Goal: Task Accomplishment & Management: Manage account settings

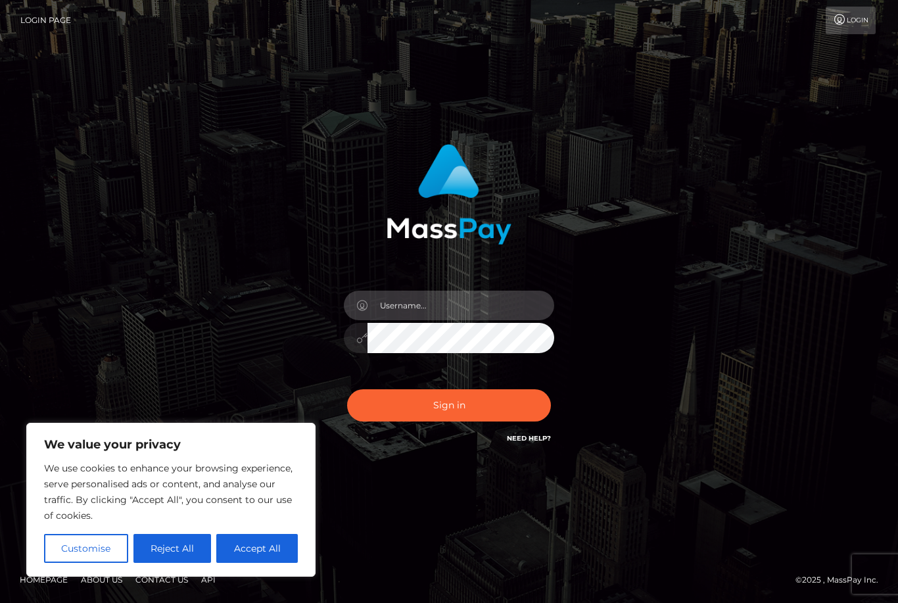
type input "[DATE]"
click at [495, 422] on button "Sign in" at bounding box center [449, 405] width 204 height 32
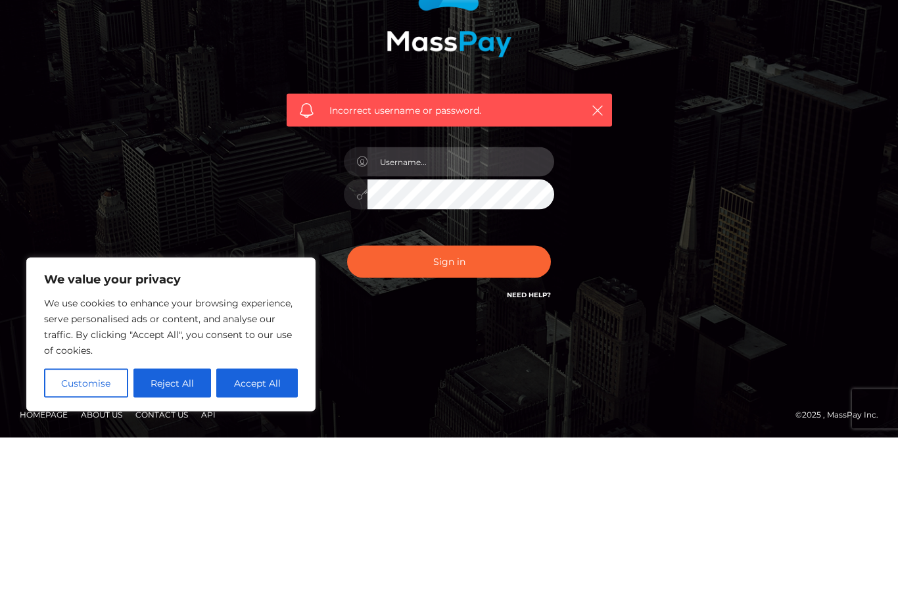
scroll to position [42, 0]
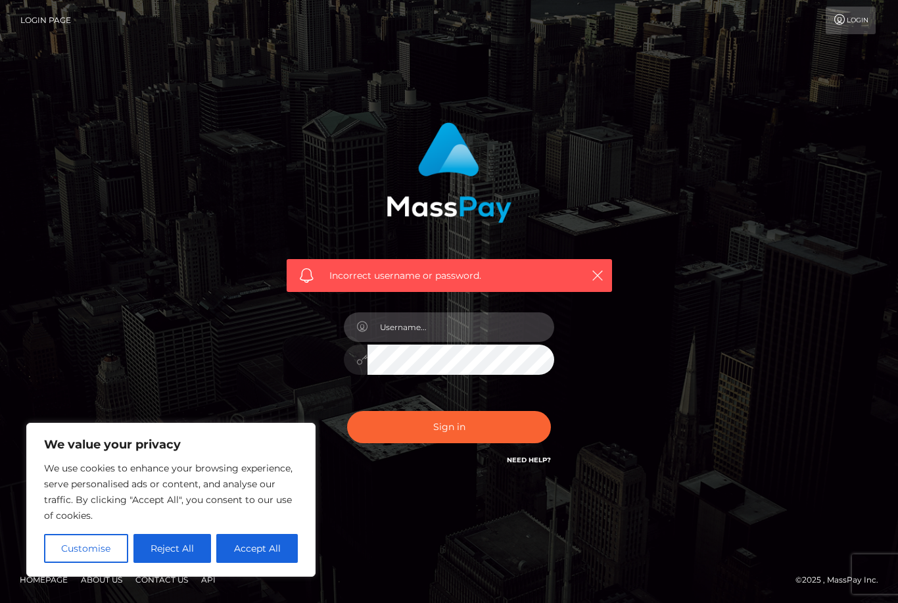
click at [487, 312] on input "text" at bounding box center [461, 327] width 187 height 30
click at [453, 312] on input "text" at bounding box center [461, 327] width 187 height 30
click at [456, 322] on input "text" at bounding box center [461, 327] width 187 height 30
click at [490, 312] on input "[DATE]" at bounding box center [461, 327] width 187 height 30
click at [870, 325] on div "Incorrect username or password. [DATE]" at bounding box center [449, 302] width 898 height 576
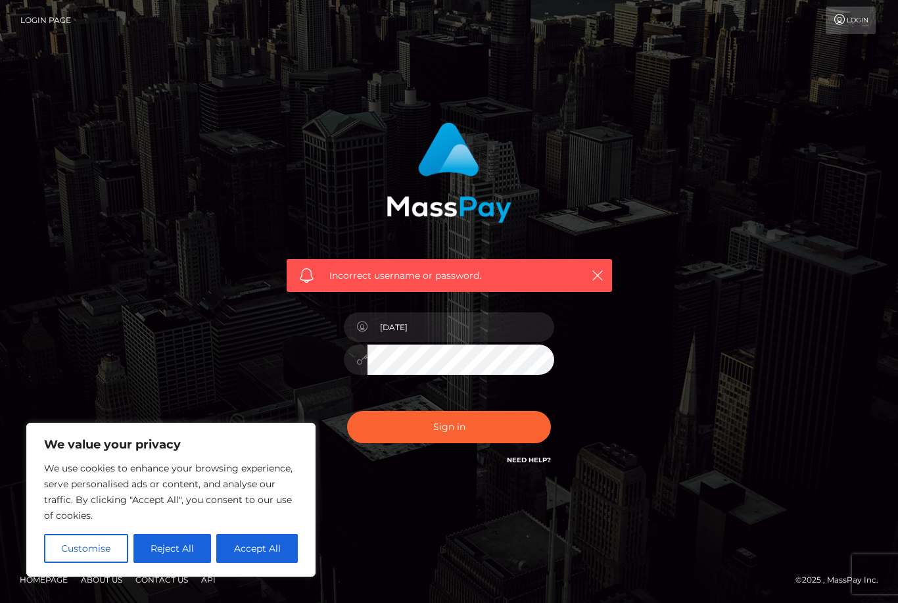
click at [835, 362] on div "Incorrect username or password. [DATE]" at bounding box center [449, 302] width 898 height 576
click at [501, 312] on input "[DATE]" at bounding box center [461, 327] width 187 height 30
type input "2"
type input "[EMAIL_ADDRESS][PERSON_NAME][DOMAIN_NAME]"
click at [449, 411] on button "Sign in" at bounding box center [449, 427] width 204 height 32
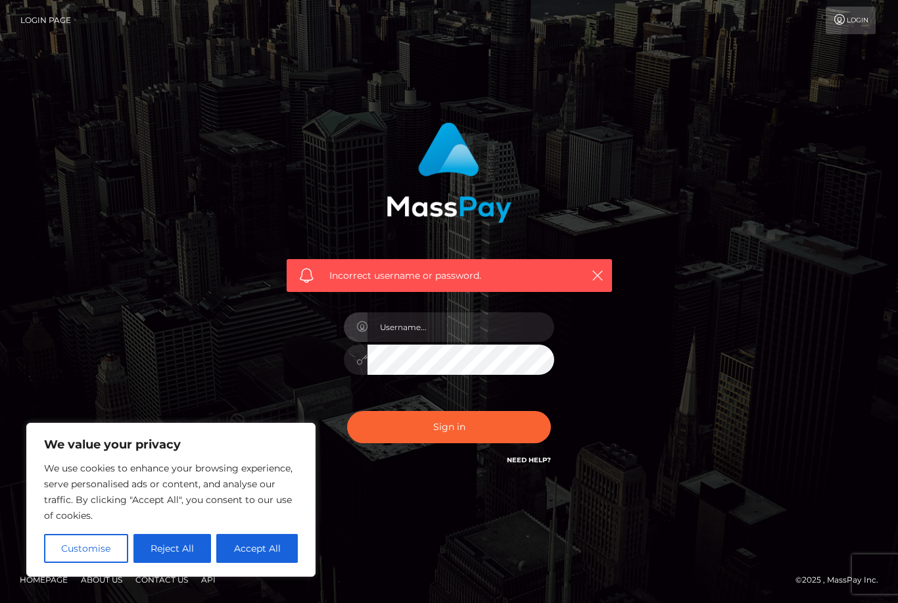
click at [616, 292] on div "Incorrect username or password." at bounding box center [449, 202] width 345 height 180
click at [597, 282] on icon "button" at bounding box center [597, 275] width 13 height 13
click at [604, 282] on icon "button" at bounding box center [597, 275] width 13 height 13
click at [602, 282] on icon "button" at bounding box center [597, 275] width 13 height 13
click at [601, 282] on icon "button" at bounding box center [597, 275] width 13 height 13
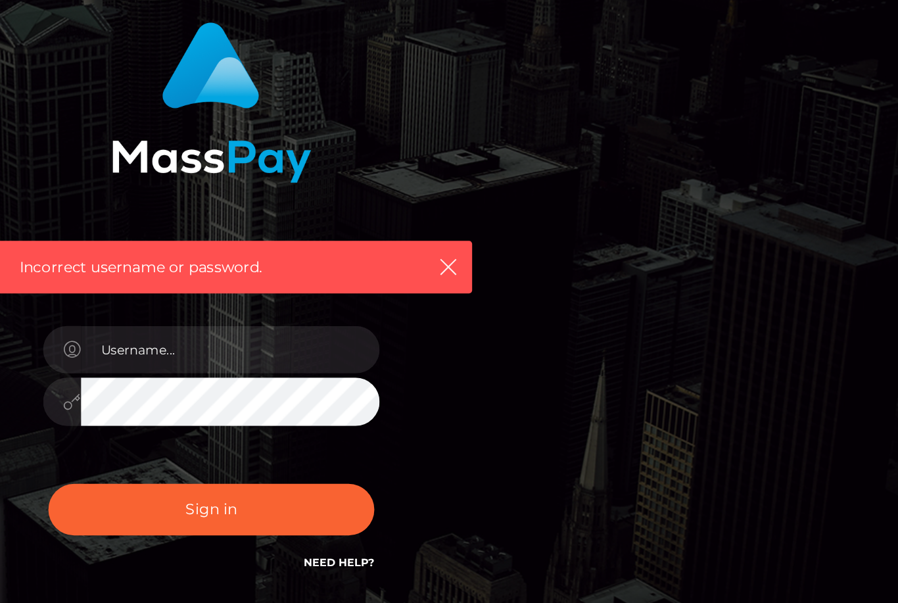
click at [347, 199] on div "Incorrect username or password." at bounding box center [449, 301] width 750 height 378
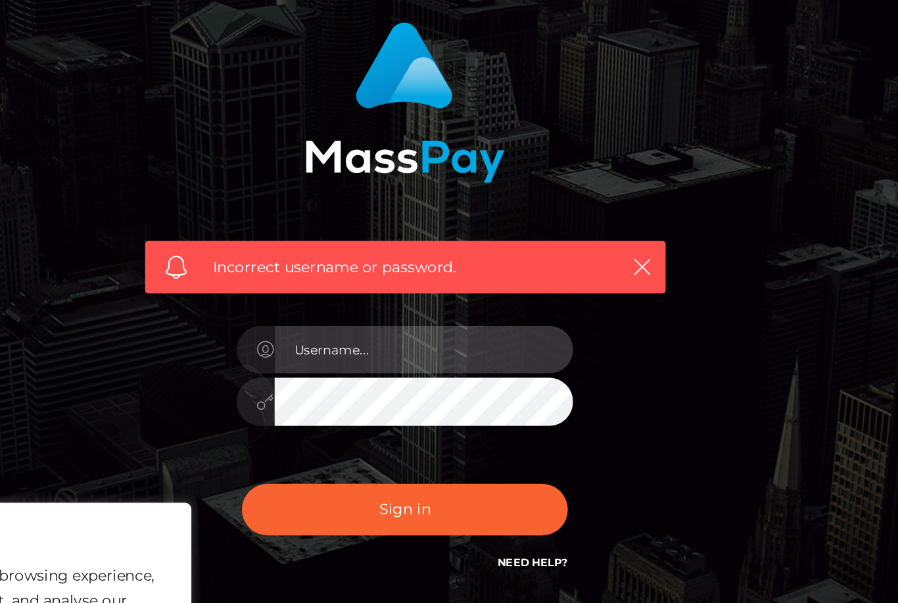
click at [368, 312] on input "text" at bounding box center [461, 327] width 187 height 30
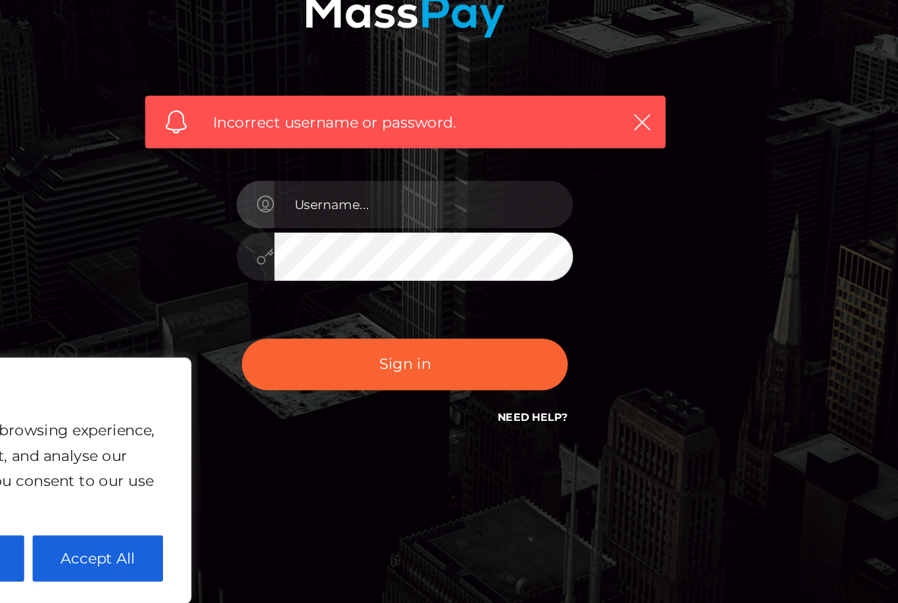
click at [507, 456] on link "Need Help?" at bounding box center [529, 460] width 44 height 9
